Goal: Information Seeking & Learning: Learn about a topic

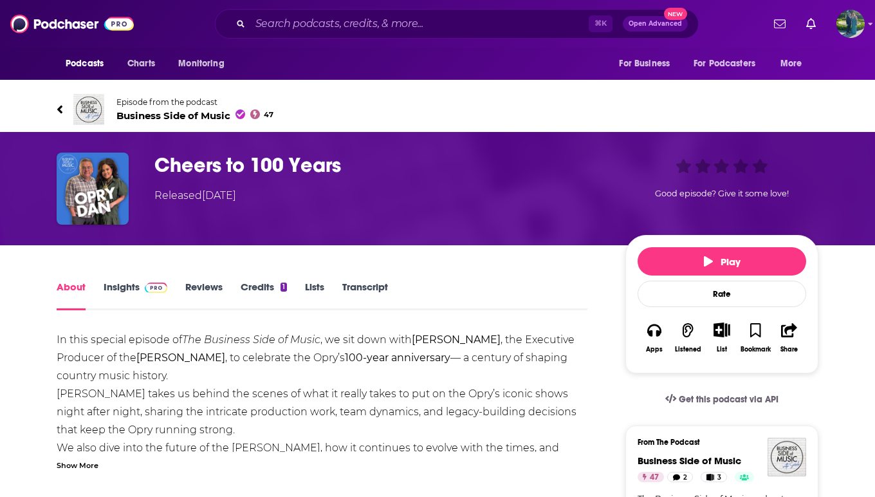
click at [64, 105] on link "Episode from the podcast Business Side of Music 47" at bounding box center [438, 109] width 762 height 31
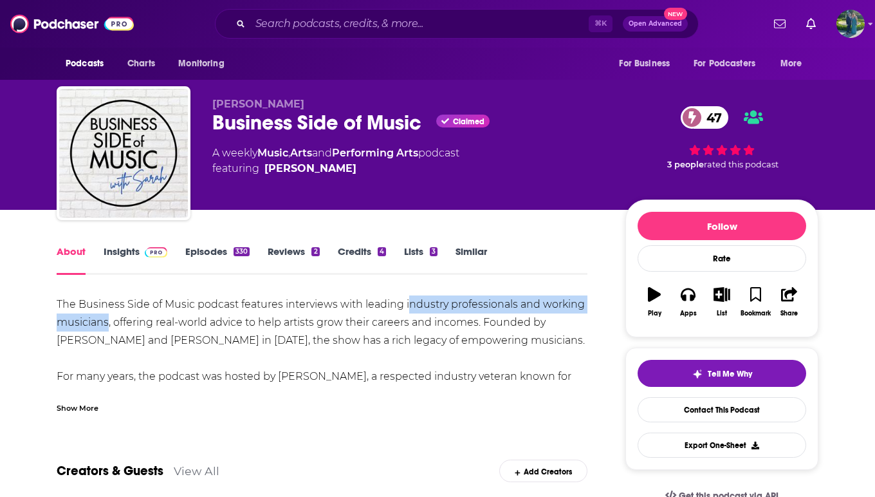
drag, startPoint x: 405, startPoint y: 301, endPoint x: 107, endPoint y: 320, distance: 299.1
click at [107, 320] on div "The Business Side of Music podcast features interviews with leading industry pr…" at bounding box center [322, 412] width 531 height 234
copy div "ndustry professionals and working musicians"
click at [120, 254] on link "Insights" at bounding box center [136, 260] width 64 height 30
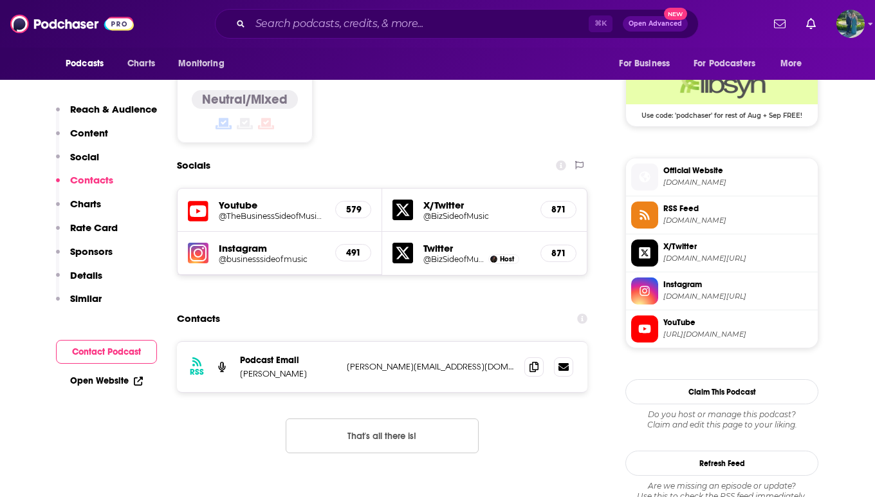
scroll to position [1053, 0]
